Goal: Task Accomplishment & Management: Manage account settings

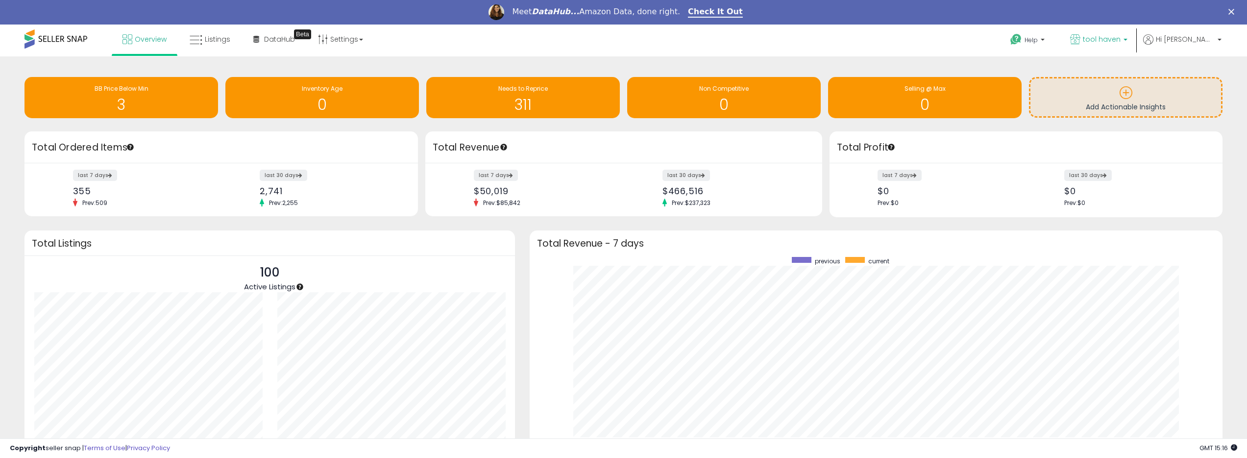
click at [1148, 15] on div "Meet DataHub... Amazon Data, done right. Check It Out" at bounding box center [623, 12] width 1247 height 17
click at [1135, 52] on link "tool haven" at bounding box center [1099, 41] width 72 height 32
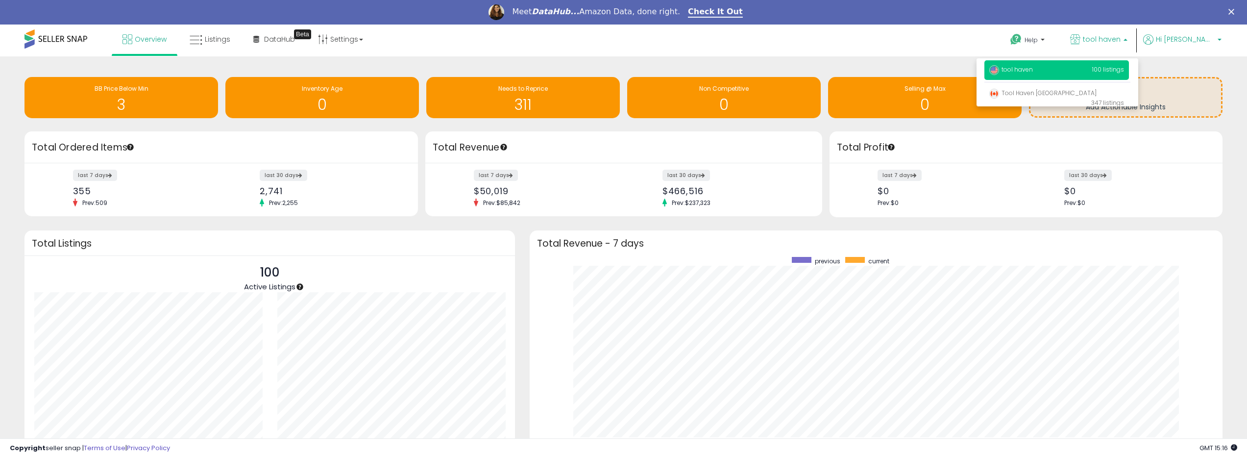
click at [1198, 49] on link "Hi [PERSON_NAME]" at bounding box center [1182, 45] width 78 height 22
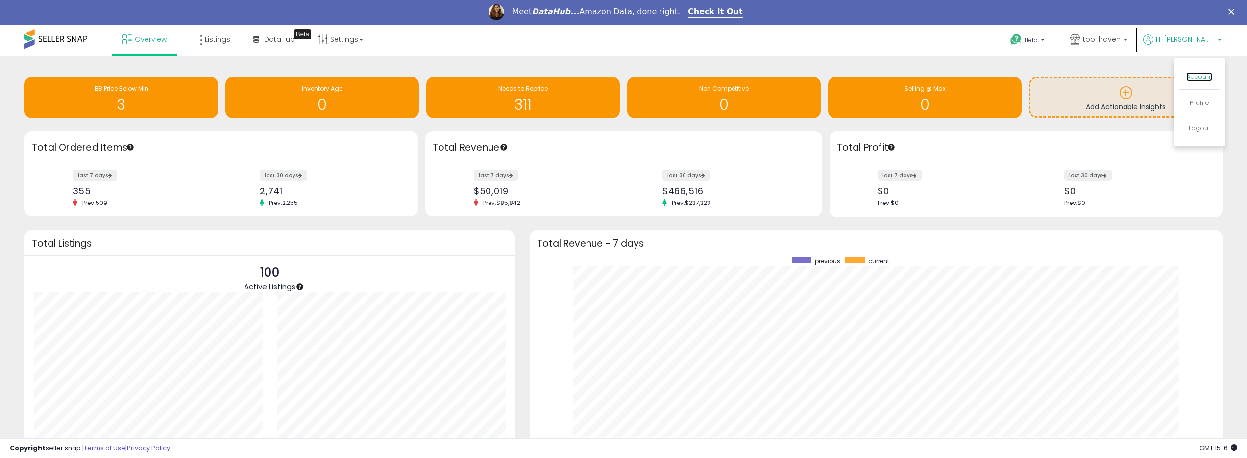
click at [1203, 77] on link "Account" at bounding box center [1199, 76] width 26 height 9
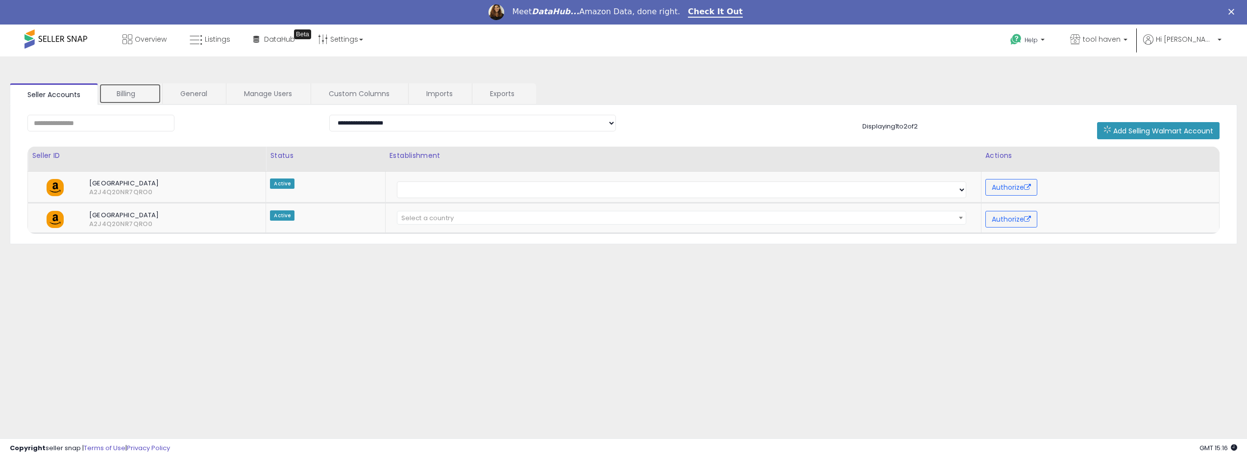
click at [137, 103] on link "Billing" at bounding box center [130, 93] width 62 height 21
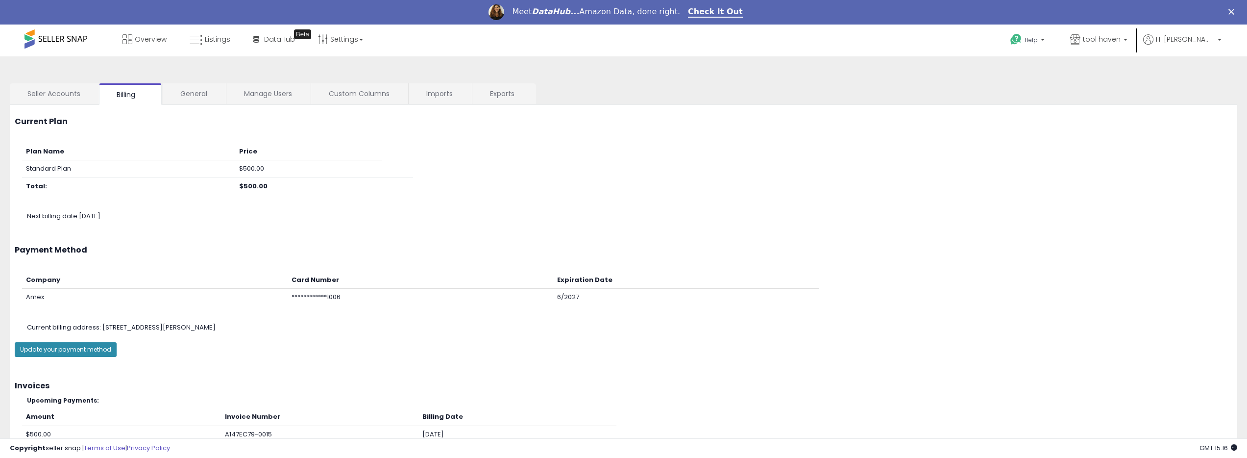
click at [100, 352] on button "Update your payment method" at bounding box center [66, 349] width 102 height 15
click at [187, 96] on link "General" at bounding box center [194, 93] width 62 height 21
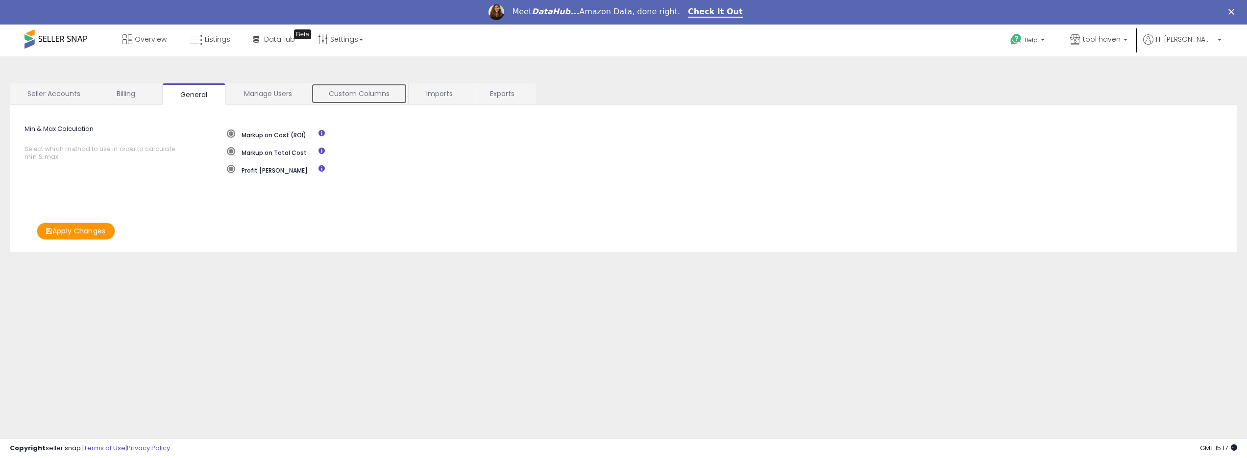
click at [399, 95] on link "Custom Columns" at bounding box center [359, 93] width 96 height 21
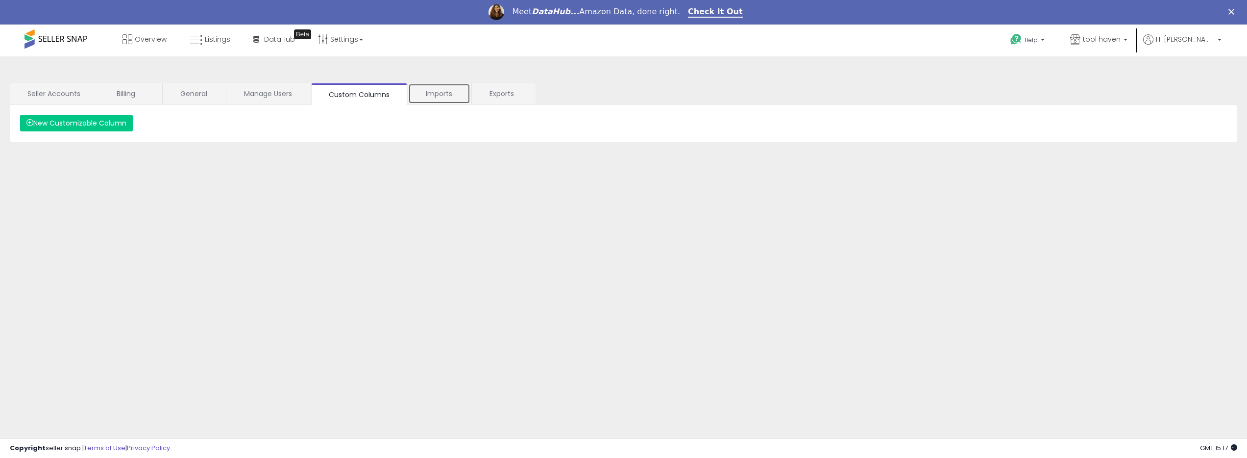
click at [431, 93] on link "Imports" at bounding box center [439, 93] width 62 height 21
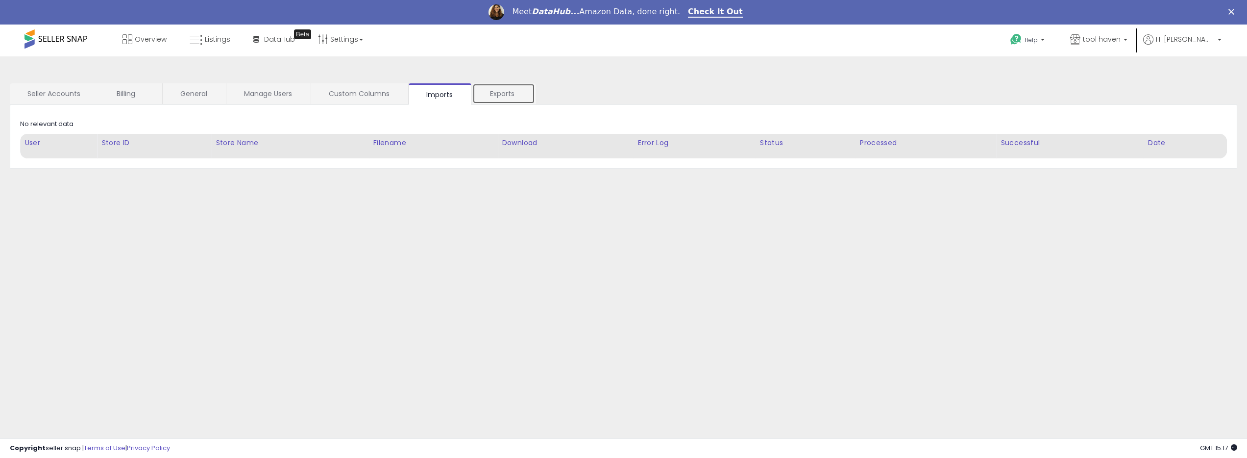
click at [489, 93] on link "Exports" at bounding box center [503, 93] width 63 height 21
click at [261, 101] on link "Manage Users" at bounding box center [267, 93] width 83 height 21
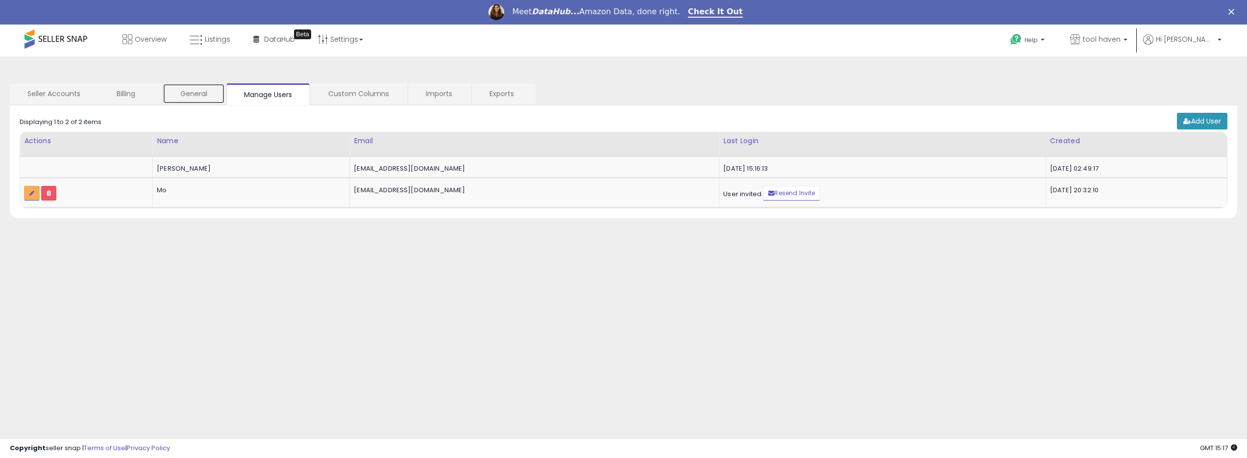
click at [193, 100] on link "General" at bounding box center [194, 93] width 62 height 21
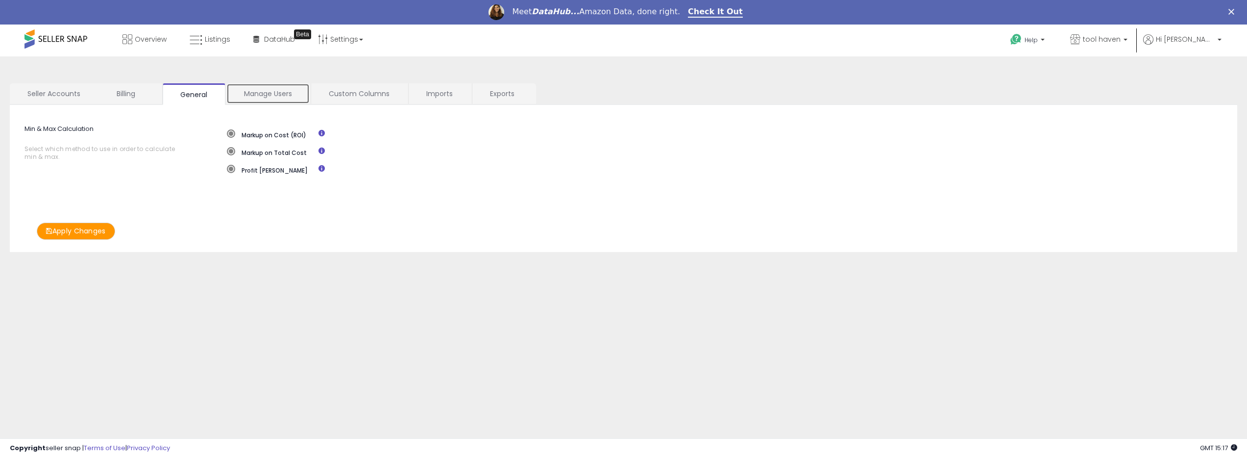
click at [257, 96] on link "Manage Users" at bounding box center [267, 93] width 83 height 21
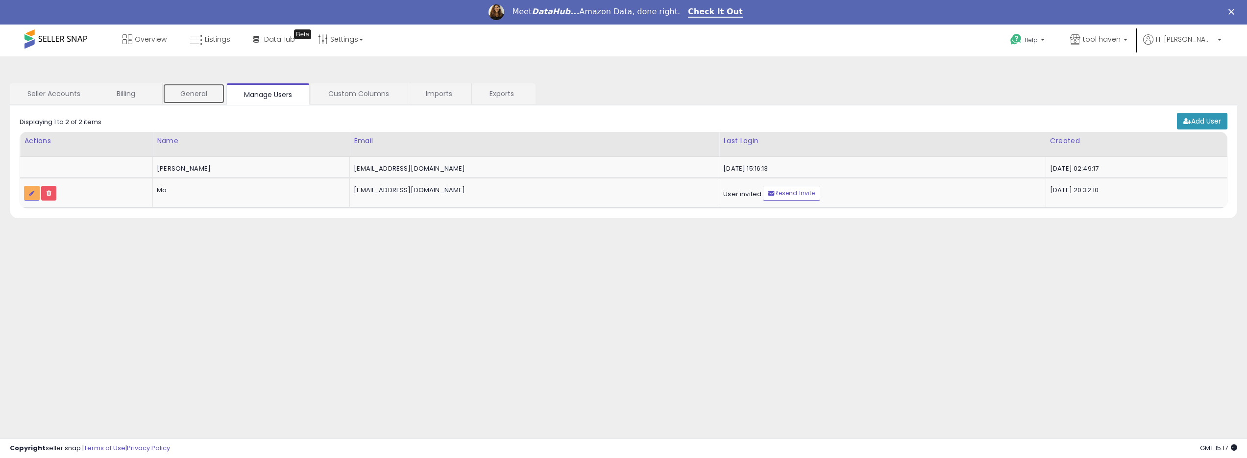
click at [194, 99] on link "General" at bounding box center [194, 93] width 62 height 21
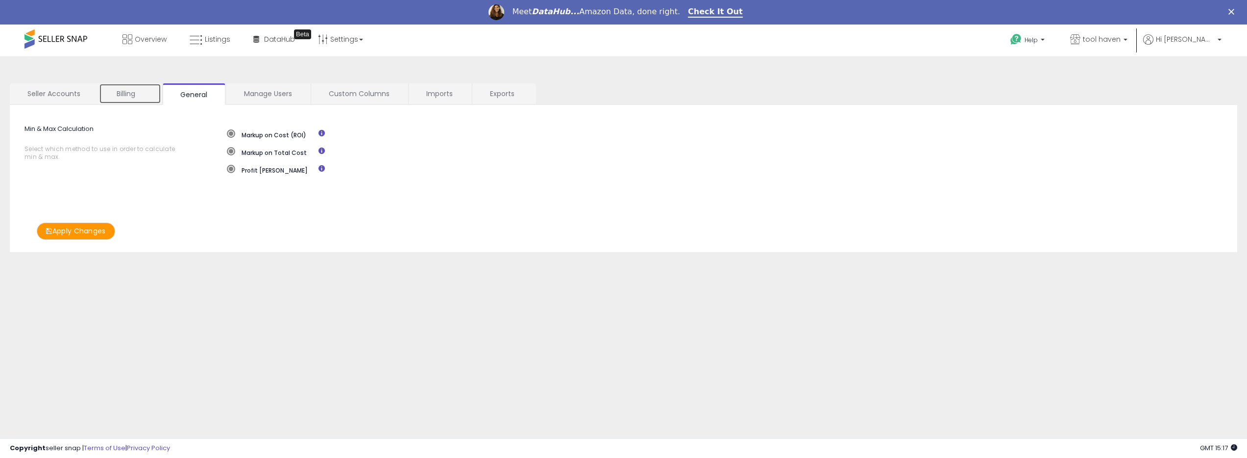
click at [131, 102] on link "Billing" at bounding box center [130, 93] width 62 height 21
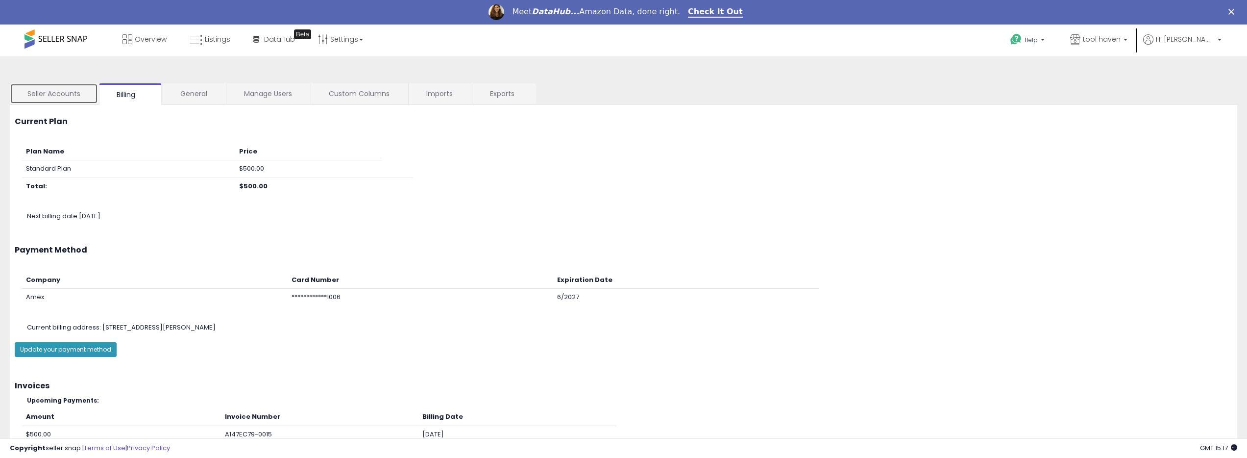
click at [56, 90] on link "Seller Accounts" at bounding box center [54, 93] width 88 height 21
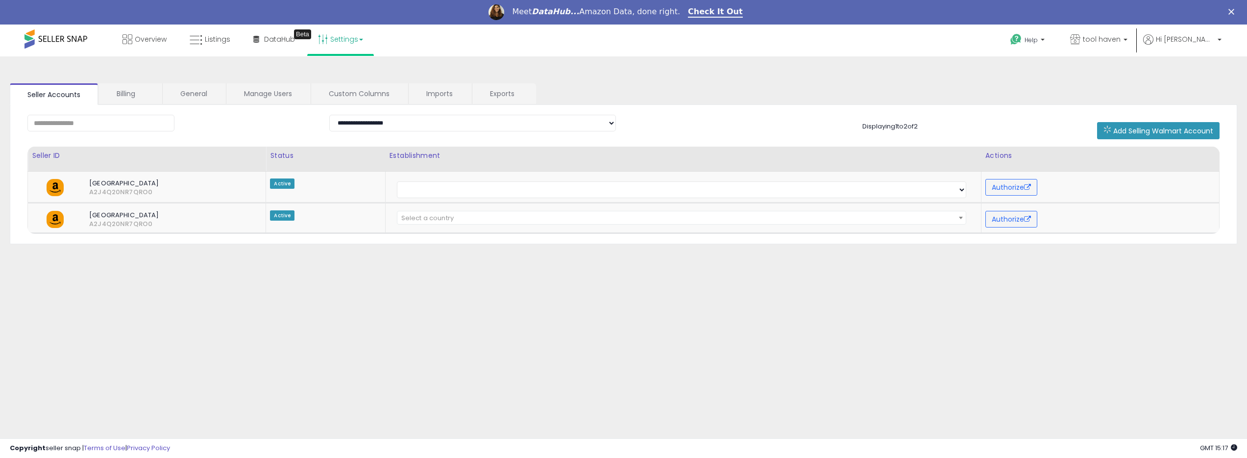
click at [321, 39] on icon at bounding box center [323, 39] width 10 height 10
click at [344, 102] on link "User settings" at bounding box center [341, 100] width 42 height 9
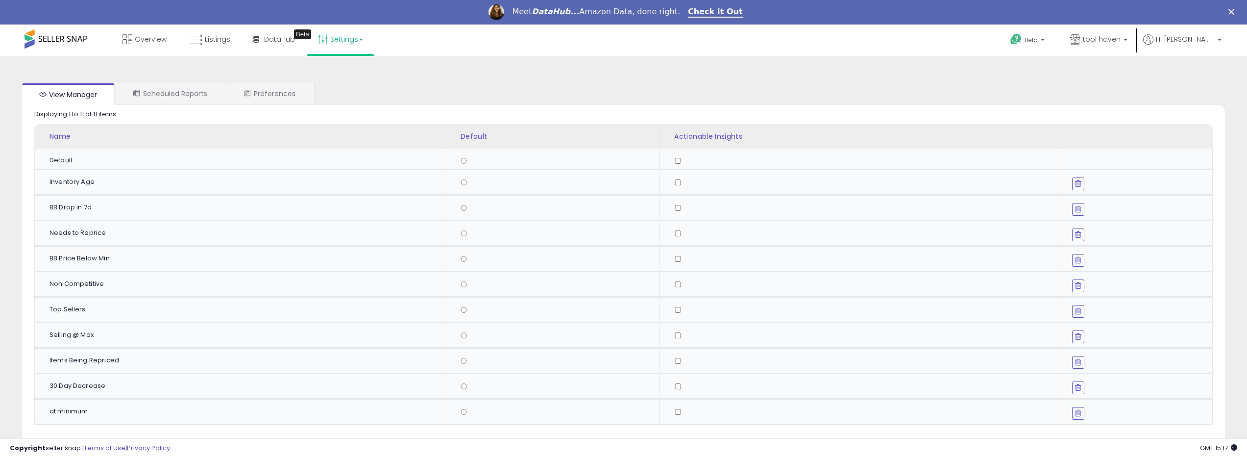
click at [321, 36] on icon at bounding box center [323, 39] width 10 height 10
click at [338, 65] on li "Store settings" at bounding box center [349, 75] width 73 height 25
click at [1121, 44] on span "tool haven" at bounding box center [1102, 39] width 38 height 10
click at [734, 13] on link "Check It Out" at bounding box center [715, 12] width 55 height 11
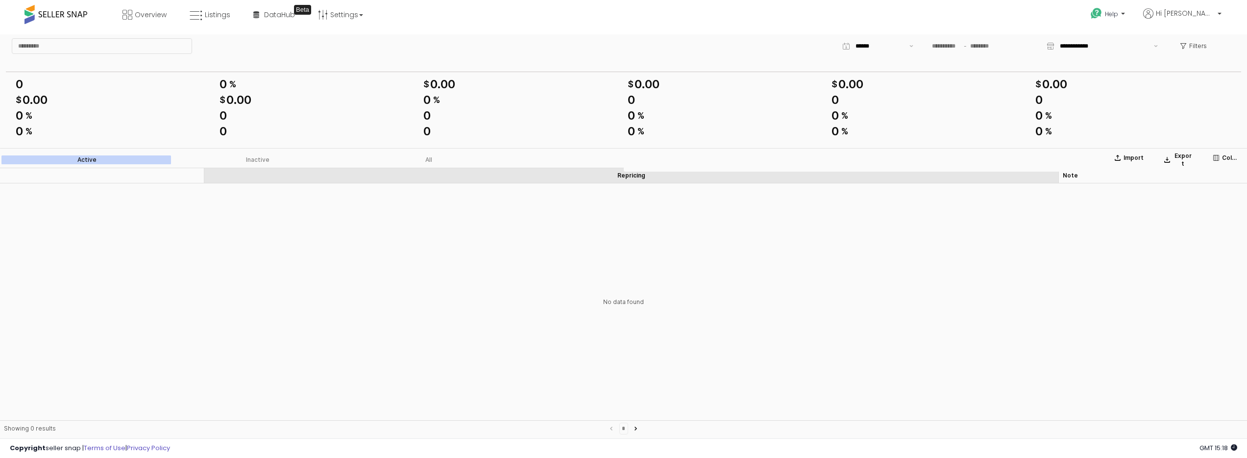
click at [549, 171] on div "Repricing Repricing" at bounding box center [631, 176] width 854 height 16
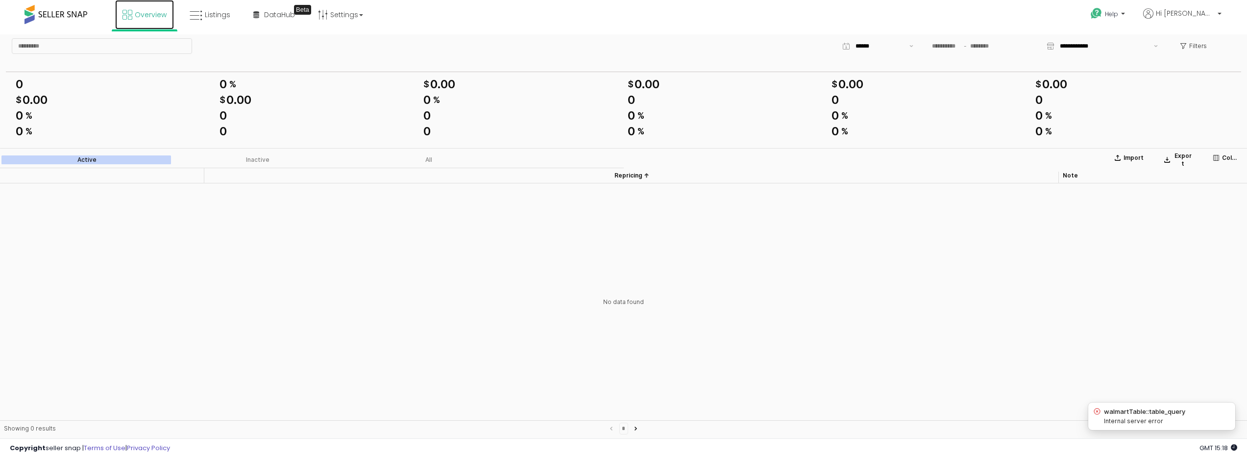
click at [149, 16] on span "Overview" at bounding box center [151, 15] width 32 height 10
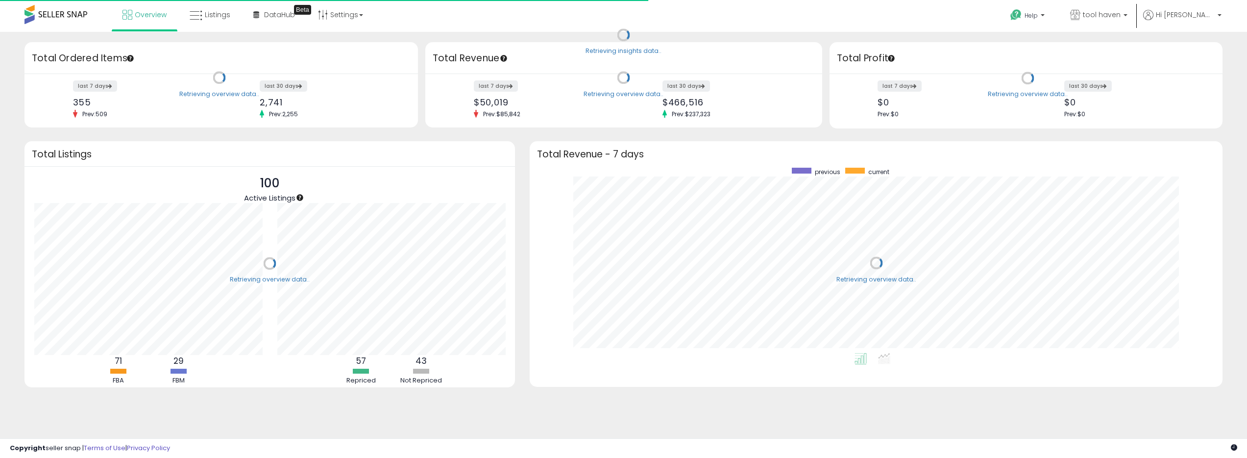
scroll to position [185, 673]
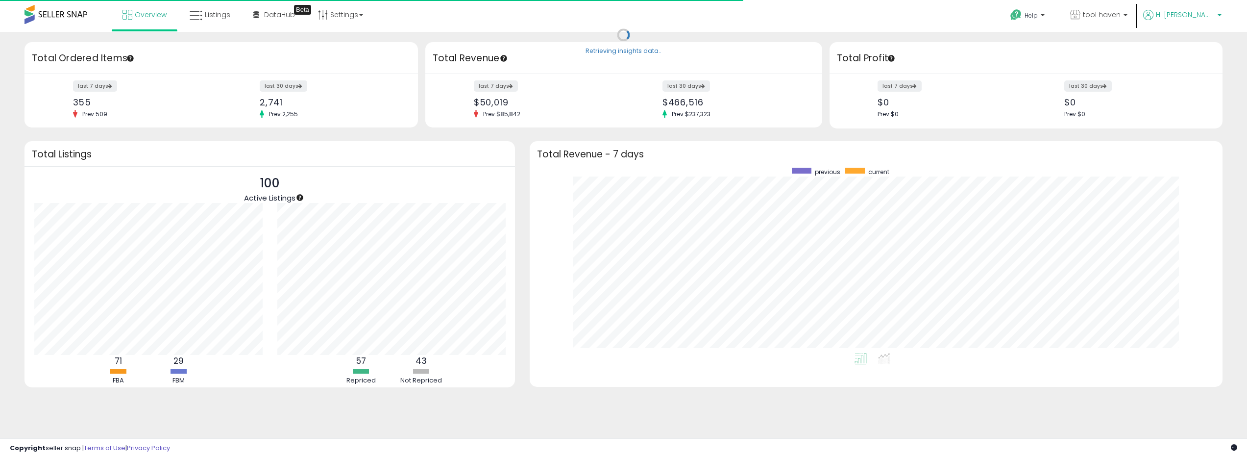
click at [1208, 18] on span "Hi [PERSON_NAME]" at bounding box center [1185, 15] width 59 height 10
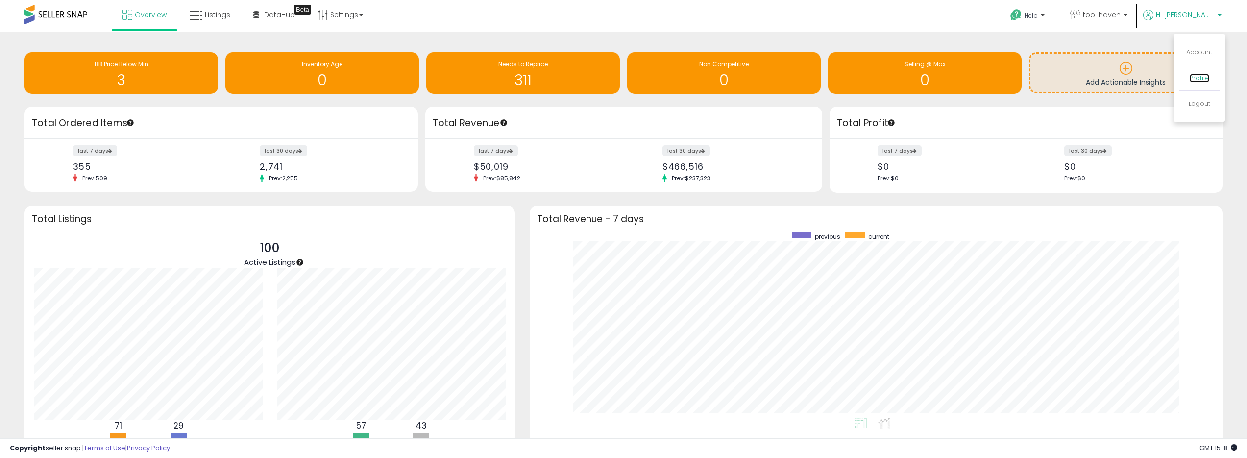
click at [1199, 74] on link "Profile" at bounding box center [1200, 78] width 20 height 9
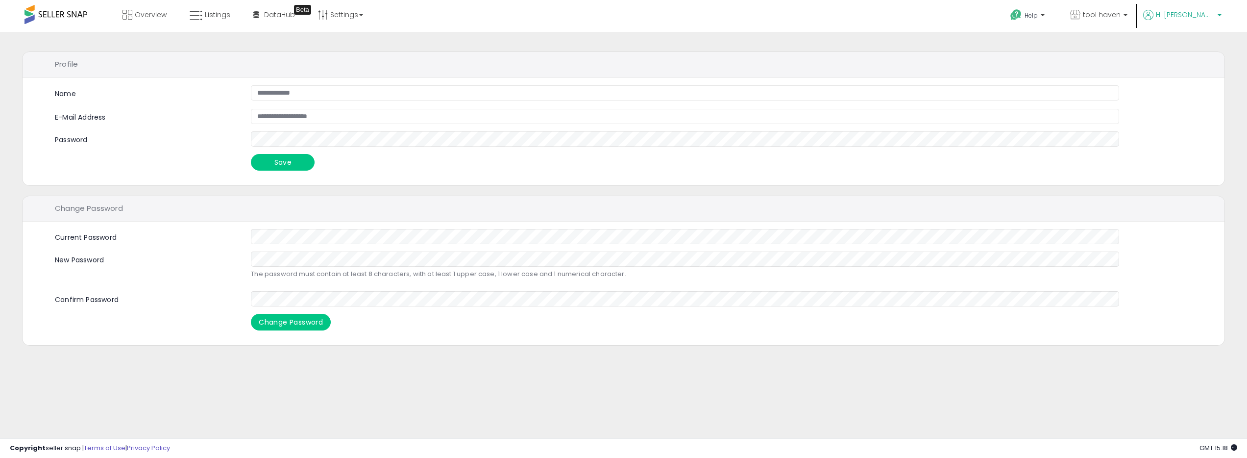
click at [1200, 10] on span "Hi [PERSON_NAME]" at bounding box center [1185, 15] width 59 height 10
click at [1195, 55] on link "Account" at bounding box center [1199, 52] width 26 height 9
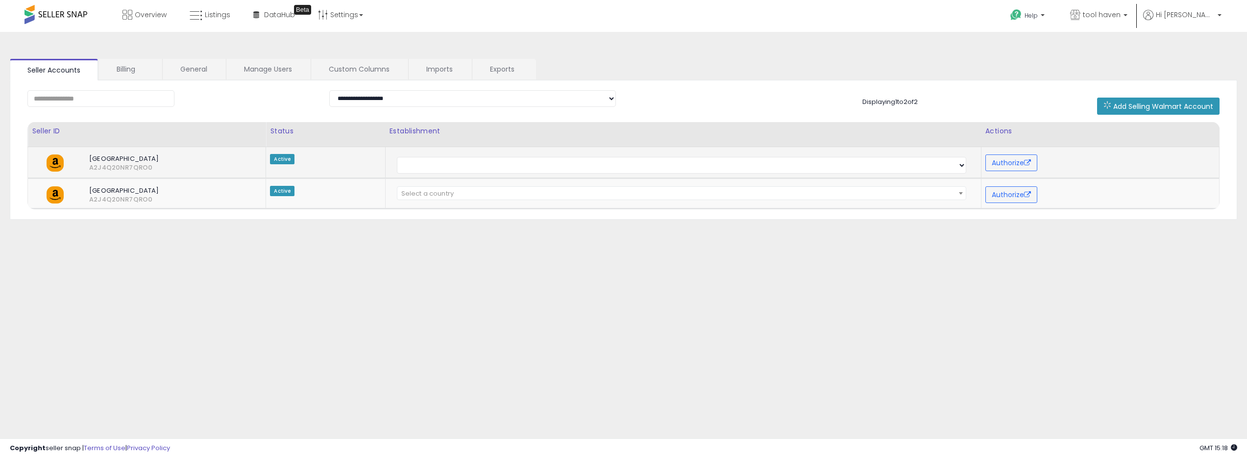
click at [283, 161] on span "Active" at bounding box center [282, 159] width 25 height 10
click at [1003, 160] on button "Authorize" at bounding box center [1012, 162] width 52 height 17
click at [262, 73] on link "Manage Users" at bounding box center [267, 69] width 83 height 21
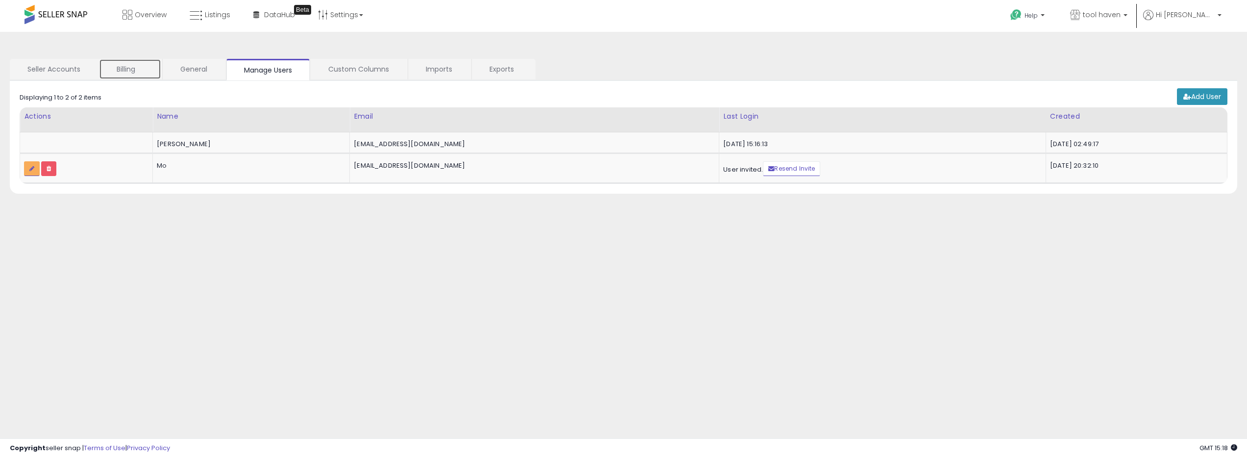
click at [131, 74] on link "Billing" at bounding box center [130, 69] width 62 height 21
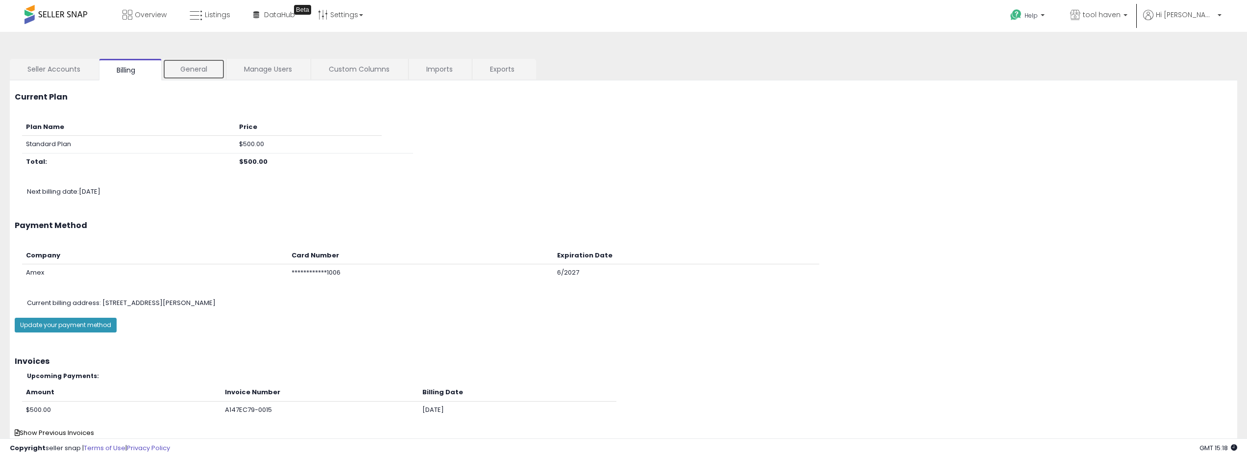
click at [211, 71] on link "General" at bounding box center [194, 69] width 62 height 21
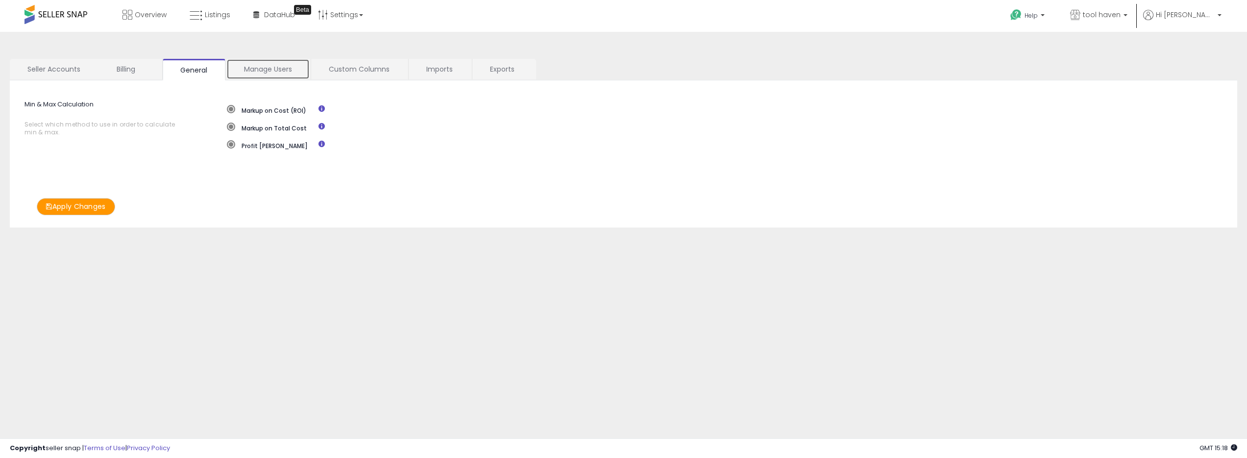
click at [272, 70] on link "Manage Users" at bounding box center [267, 69] width 83 height 21
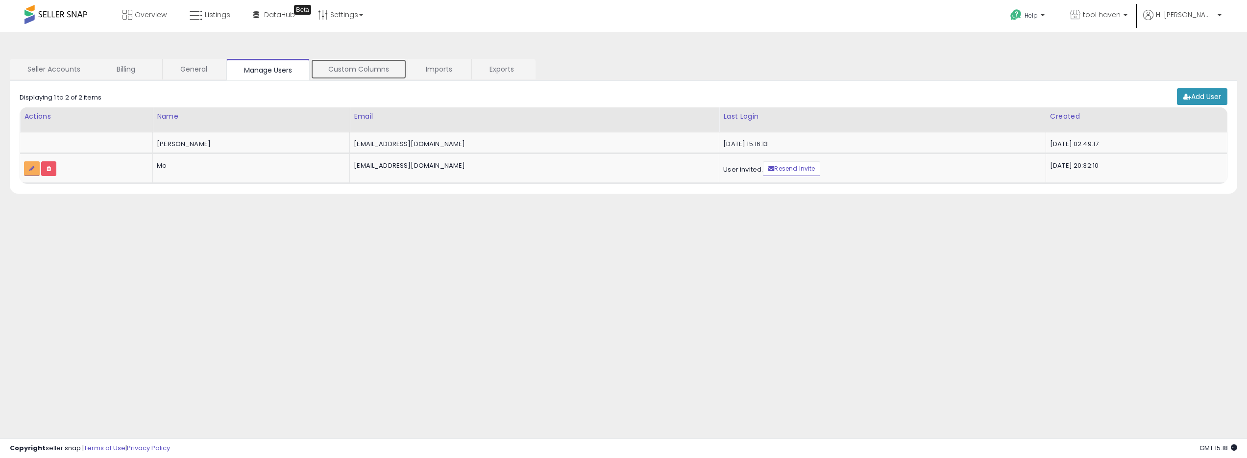
click at [350, 69] on link "Custom Columns" at bounding box center [359, 69] width 96 height 21
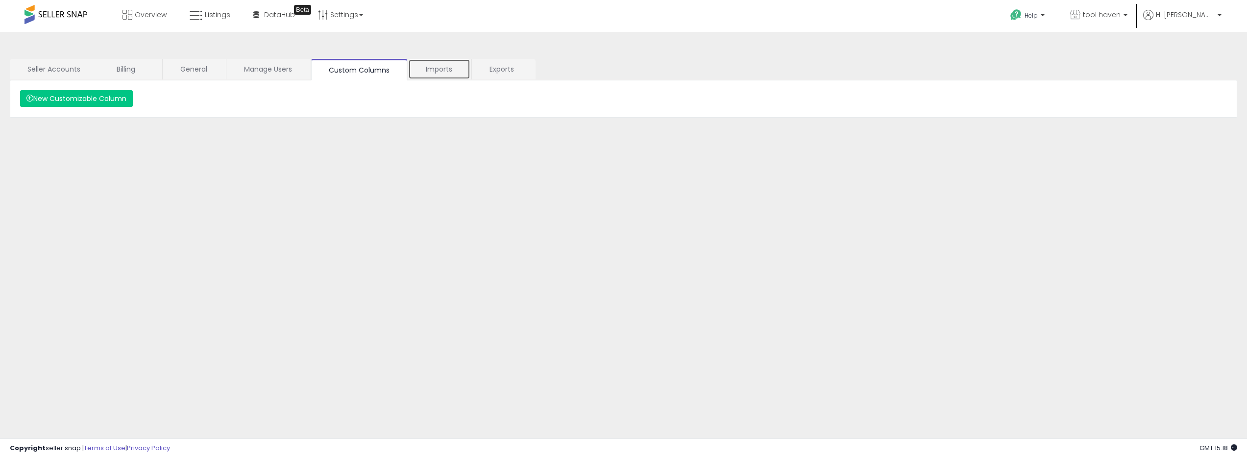
click at [423, 64] on link "Imports" at bounding box center [439, 69] width 62 height 21
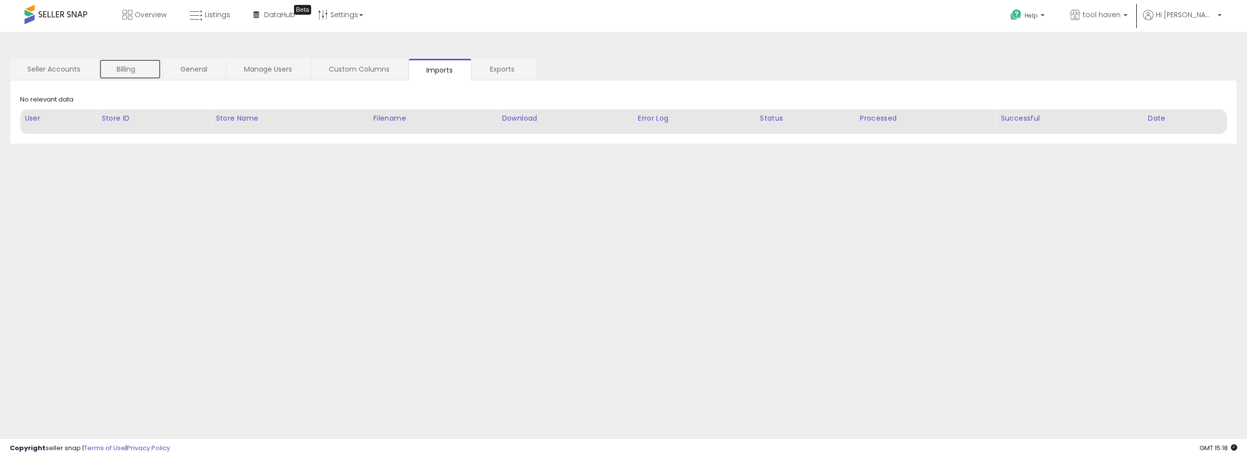
click at [152, 74] on link "Billing" at bounding box center [130, 69] width 62 height 21
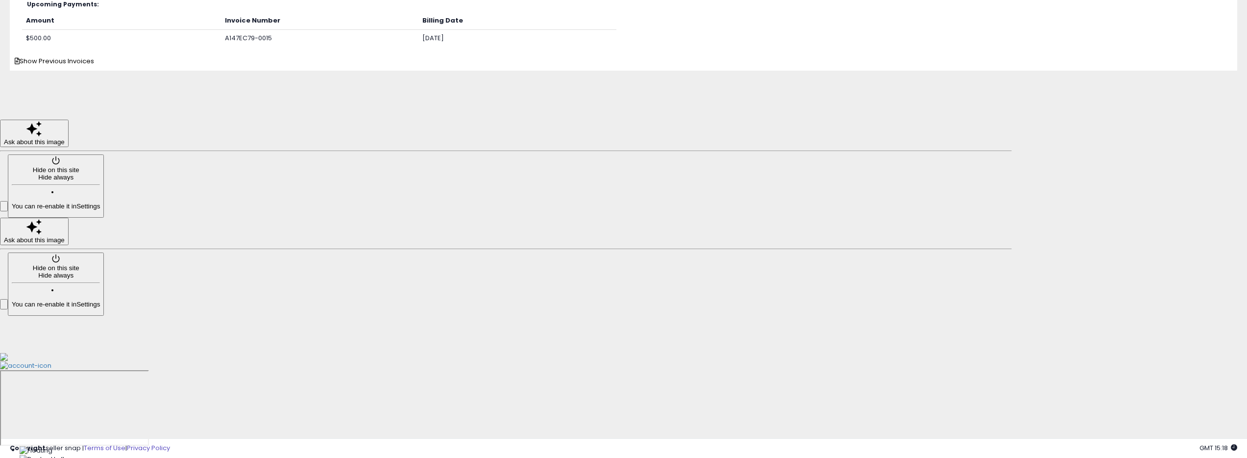
scroll to position [470, 0]
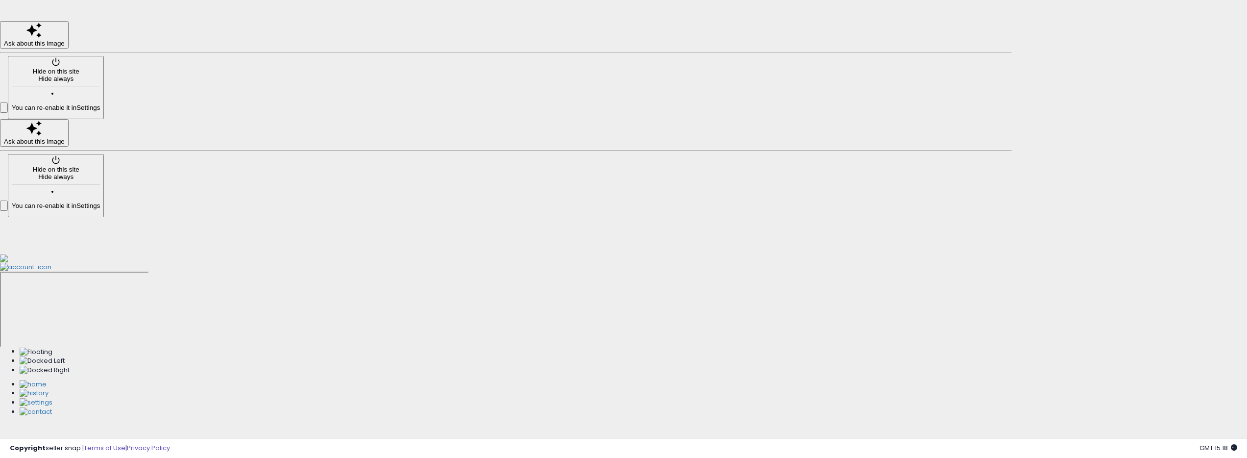
click at [69, 173] on span "Hide always" at bounding box center [55, 176] width 35 height 7
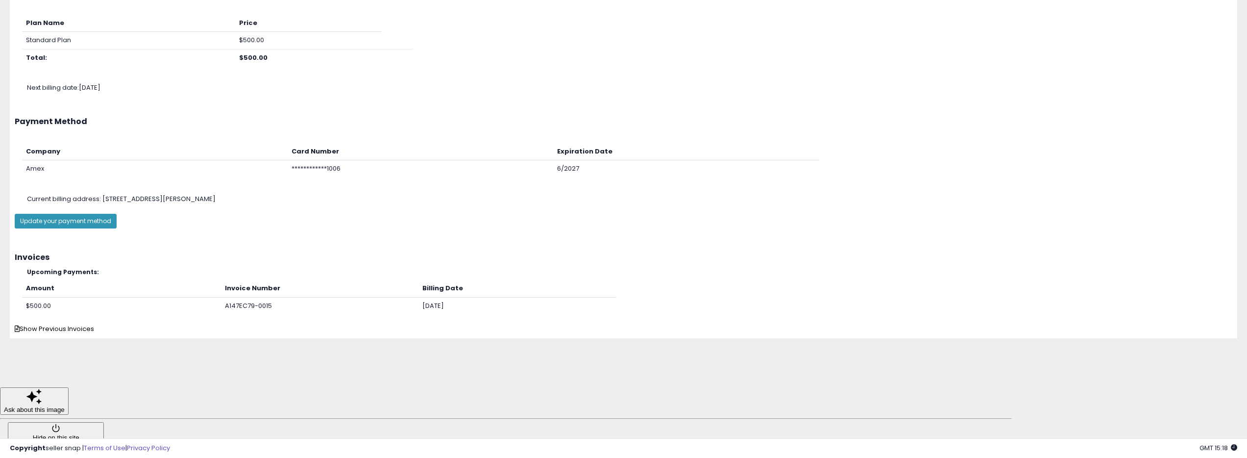
scroll to position [258, 0]
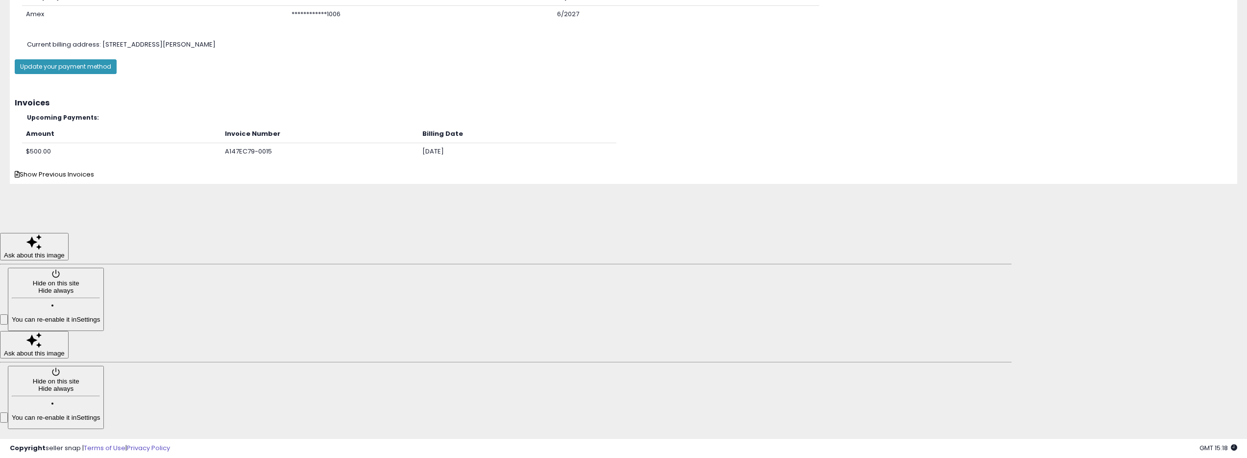
click at [74, 385] on span "Hide always" at bounding box center [55, 388] width 35 height 7
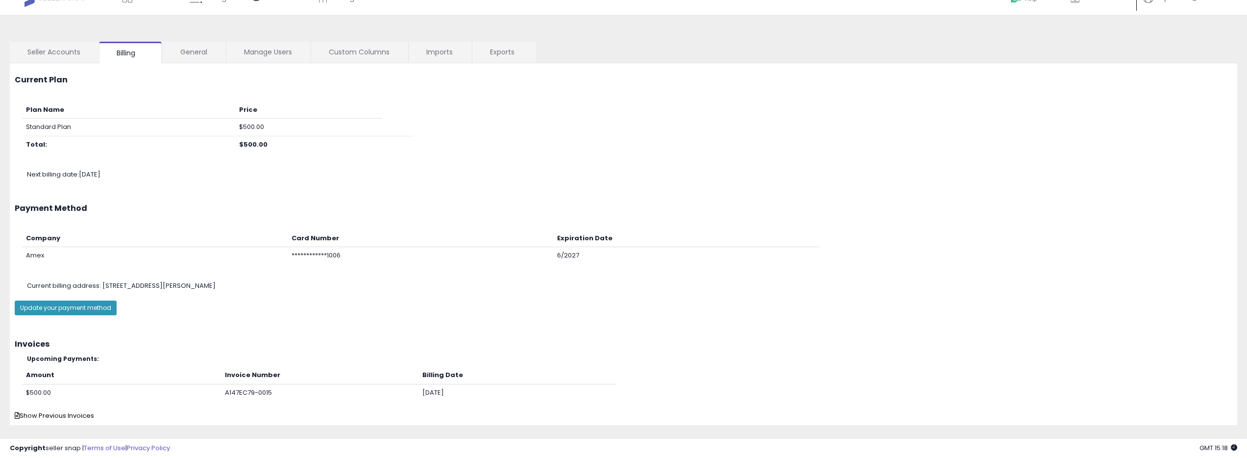
scroll to position [0, 0]
